Goal: Check status: Check status

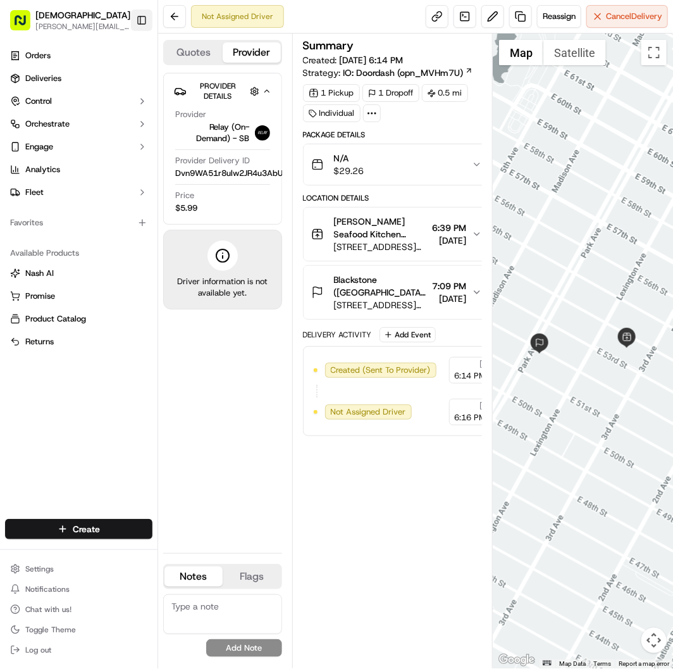
click at [148, 16] on button "Toggle Sidebar" at bounding box center [142, 20] width 22 height 22
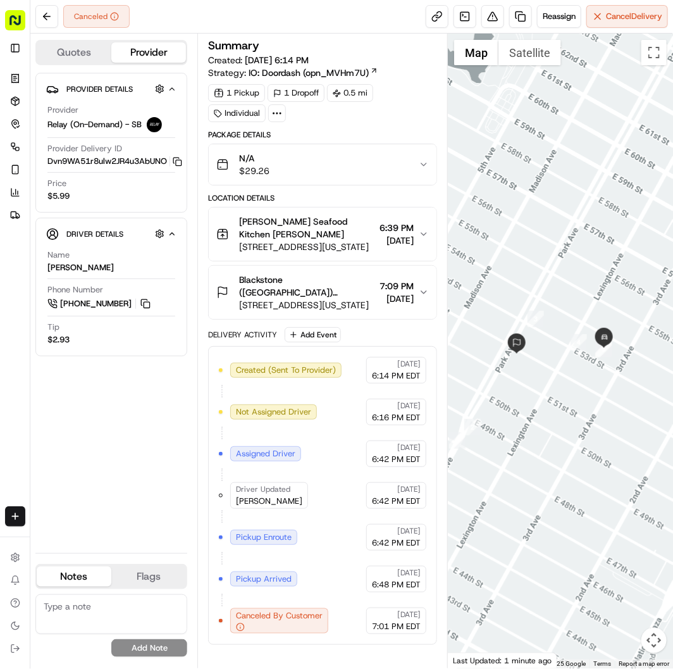
click at [315, 23] on div "Canceled Reassign Cancel Delivery" at bounding box center [351, 17] width 643 height 34
click at [378, 17] on div "Canceled Reassign Cancel Delivery" at bounding box center [351, 17] width 643 height 34
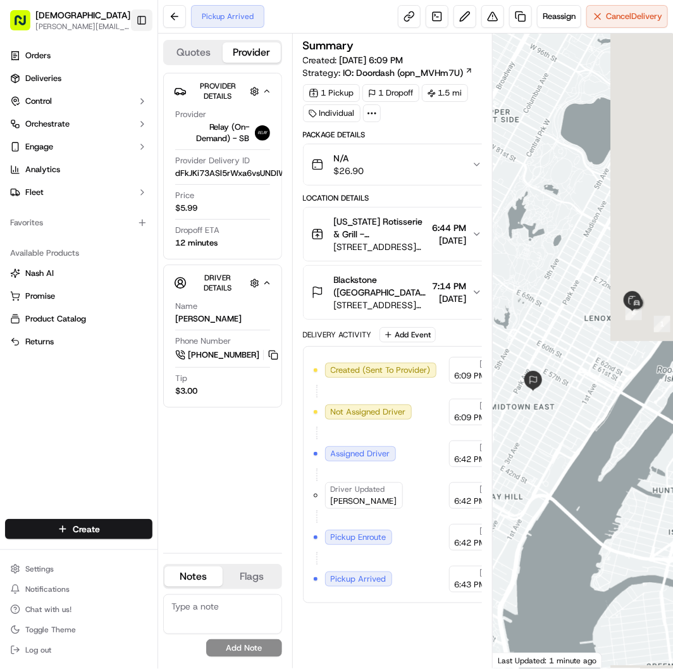
click at [139, 20] on button "Toggle Sidebar" at bounding box center [142, 20] width 22 height 22
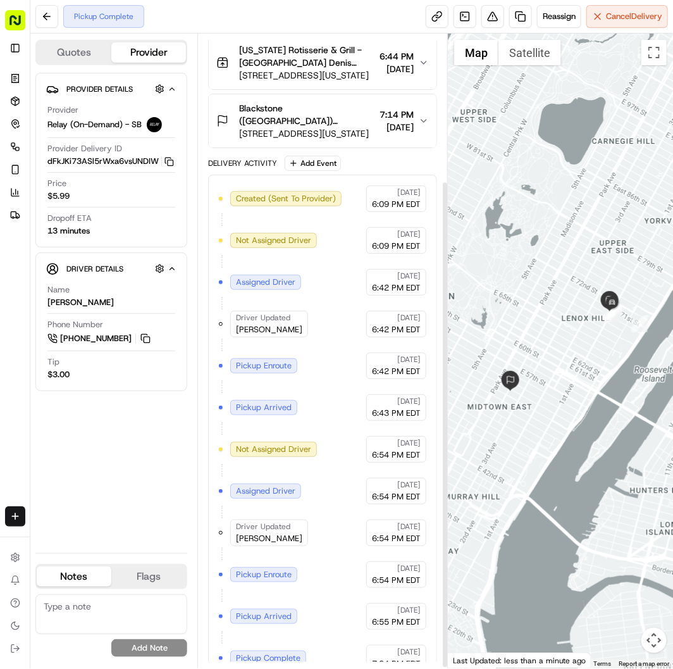
scroll to position [194, 0]
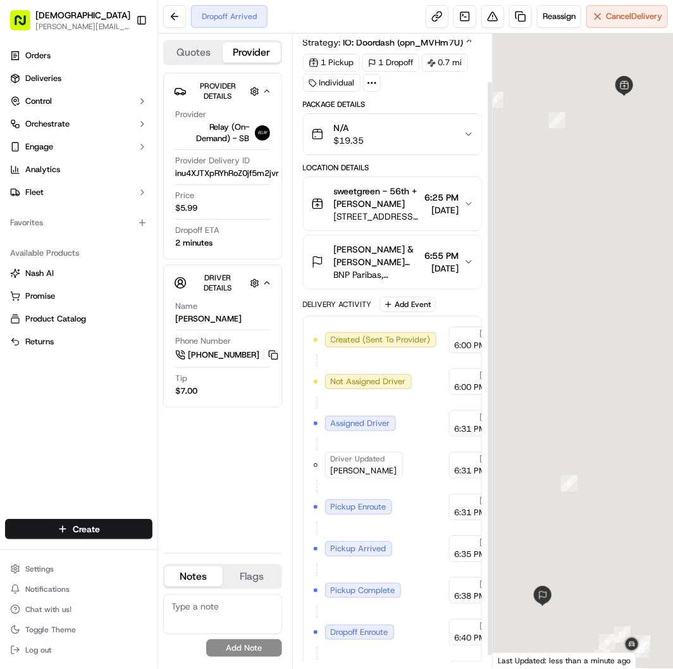
scroll to position [68, 0]
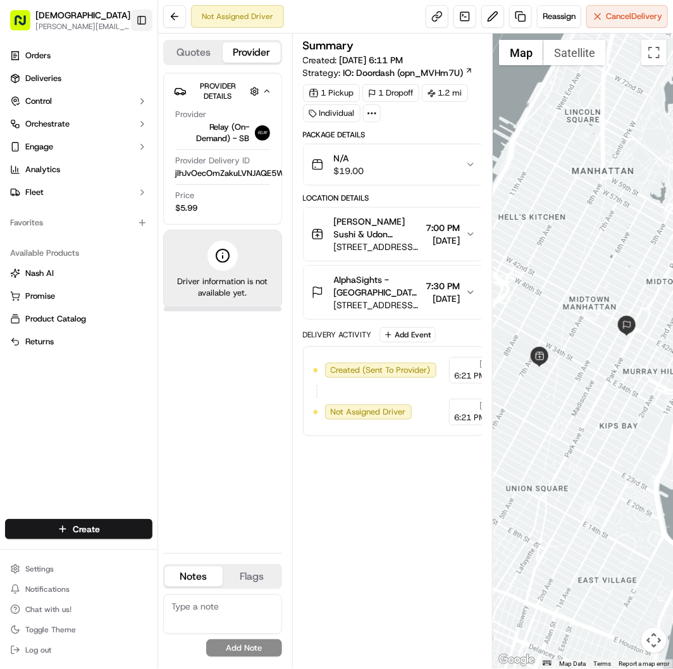
click at [144, 25] on button "Toggle Sidebar" at bounding box center [142, 20] width 22 height 22
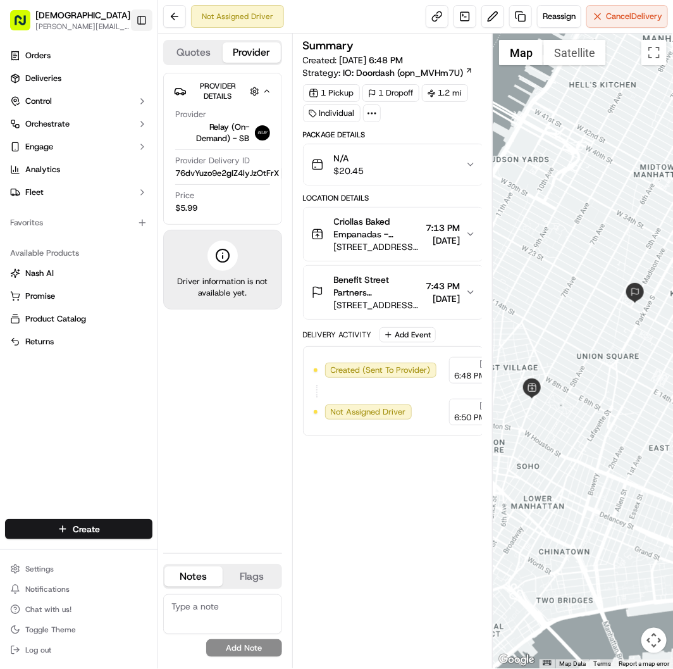
click at [133, 23] on button "Toggle Sidebar" at bounding box center [142, 20] width 22 height 22
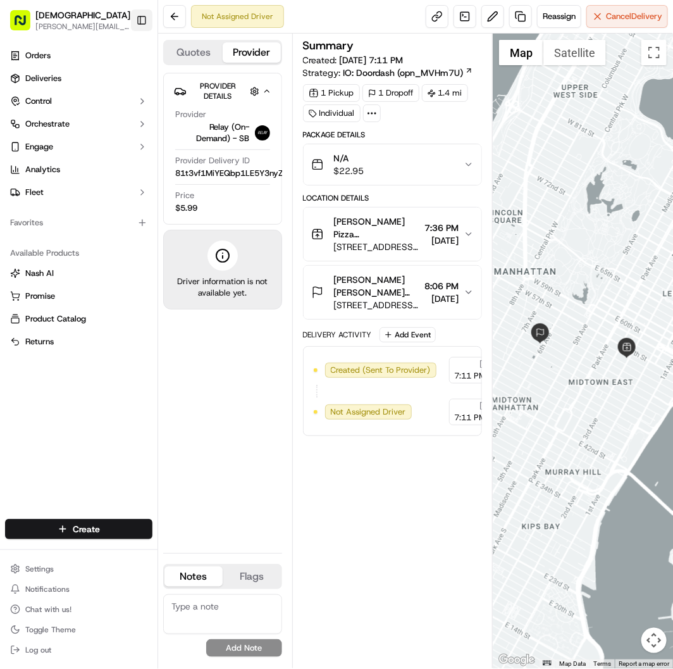
click at [146, 22] on button "Toggle Sidebar" at bounding box center [142, 20] width 22 height 22
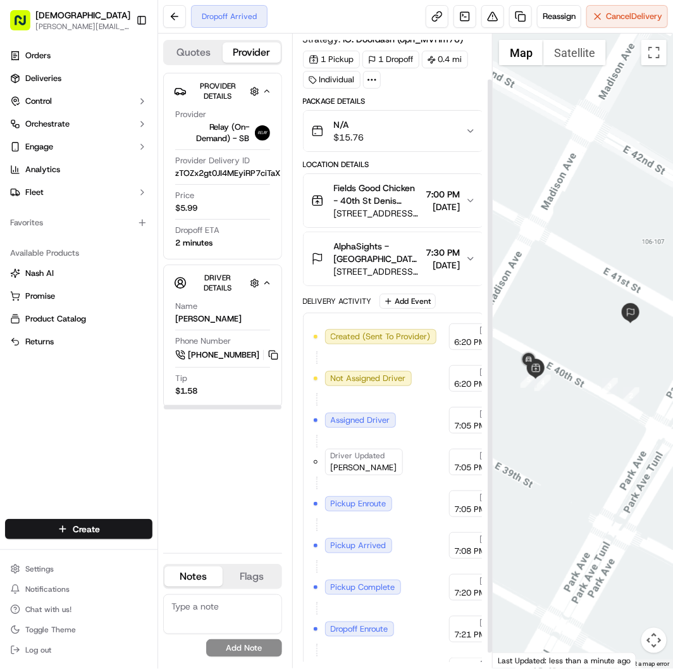
scroll to position [68, 0]
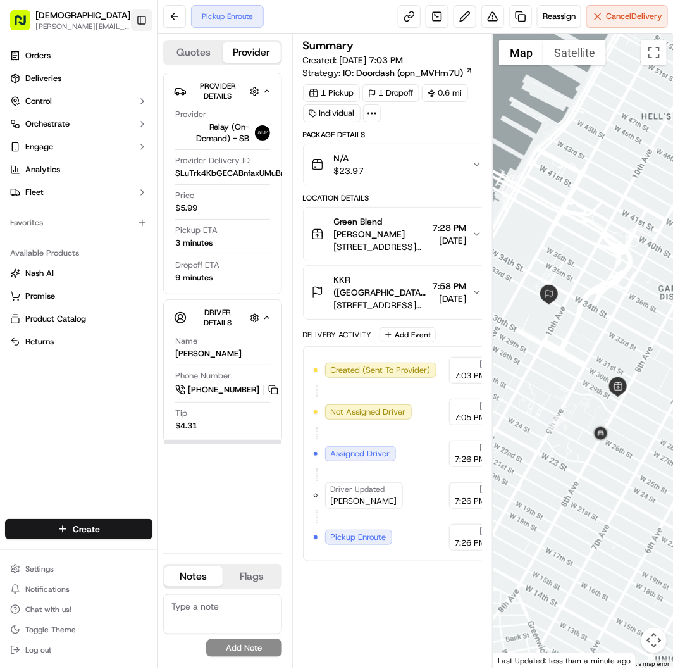
click at [138, 20] on button "Toggle Sidebar" at bounding box center [142, 20] width 22 height 22
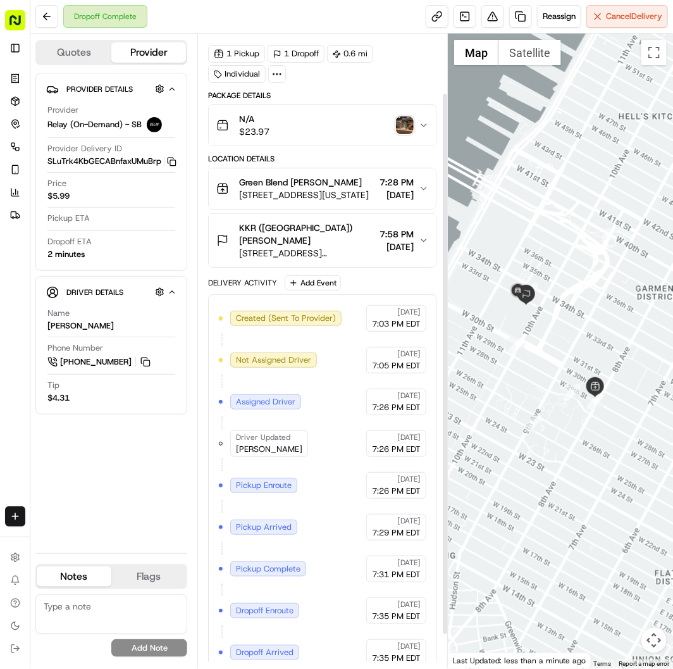
scroll to position [70, 0]
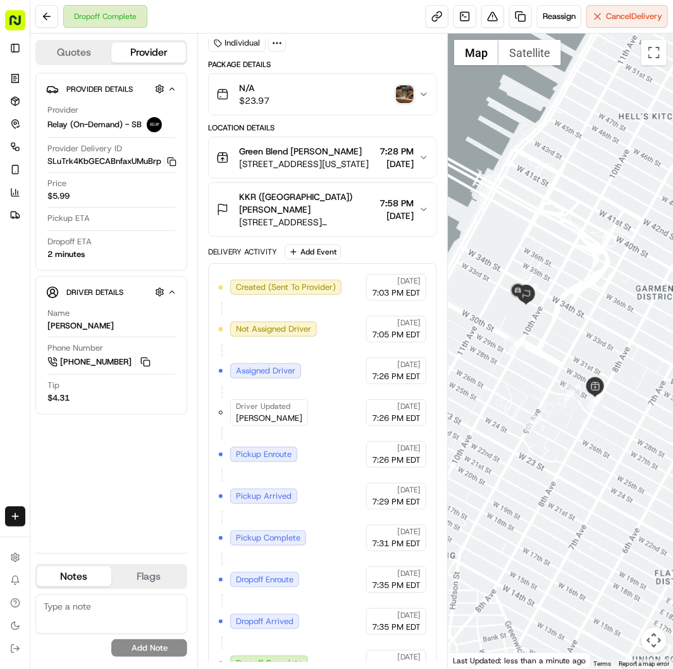
click at [409, 92] on img "button" at bounding box center [405, 94] width 18 height 18
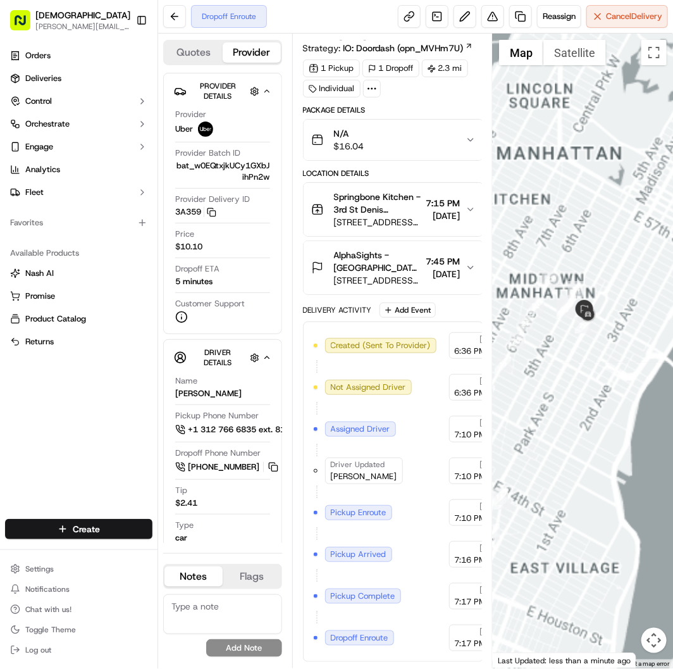
drag, startPoint x: 568, startPoint y: 297, endPoint x: 613, endPoint y: 326, distance: 53.2
click at [613, 326] on div at bounding box center [583, 351] width 180 height 635
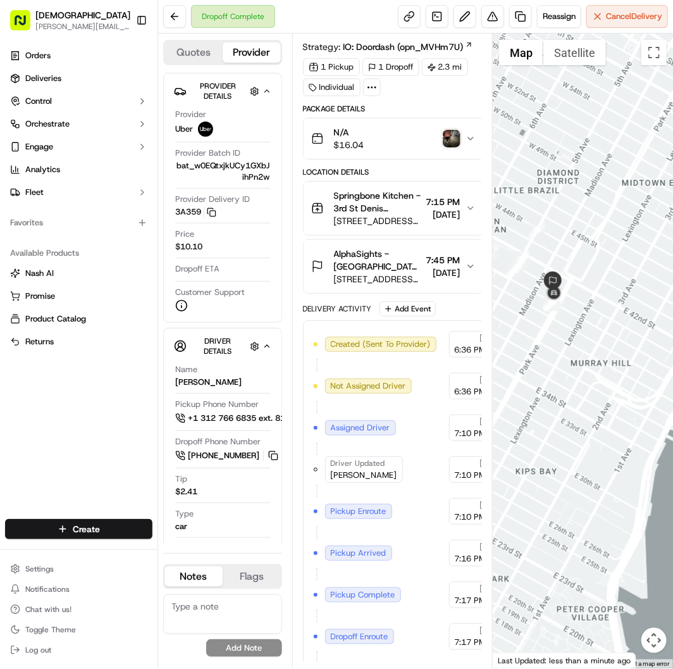
click at [443, 142] on img "button" at bounding box center [452, 139] width 18 height 18
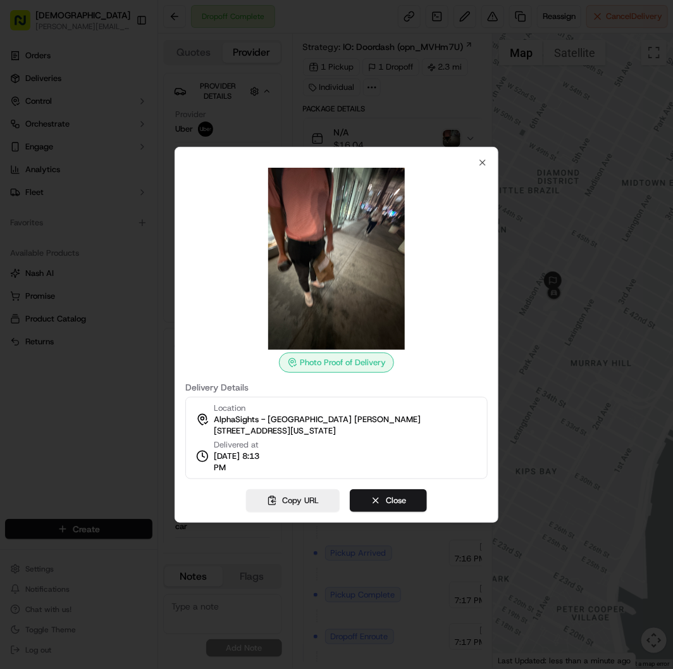
click at [485, 168] on div at bounding box center [336, 259] width 302 height 182
click at [488, 165] on icon "button" at bounding box center [483, 163] width 10 height 10
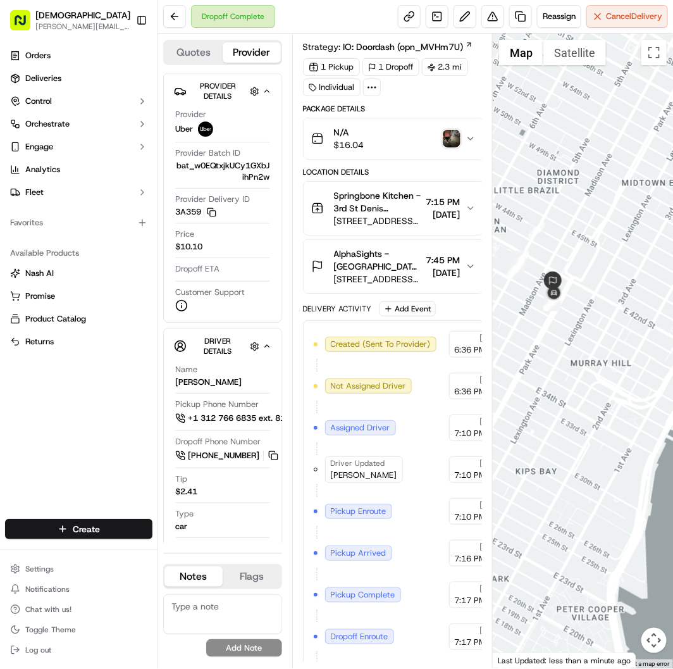
click at [391, 215] on span "[STREET_ADDRESS][US_STATE]" at bounding box center [377, 221] width 87 height 13
